Goal: Browse casually

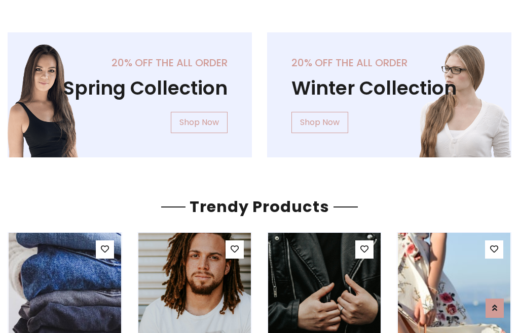
scroll to position [52, 0]
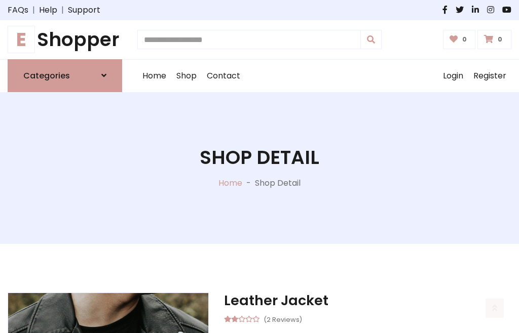
click at [65, 40] on h1 "E Shopper" at bounding box center [65, 39] width 114 height 23
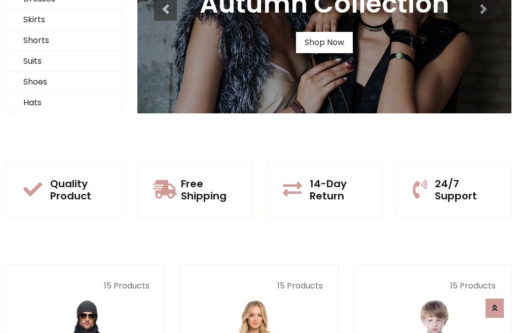
scroll to position [98, 0]
